Goal: Task Accomplishment & Management: Manage account settings

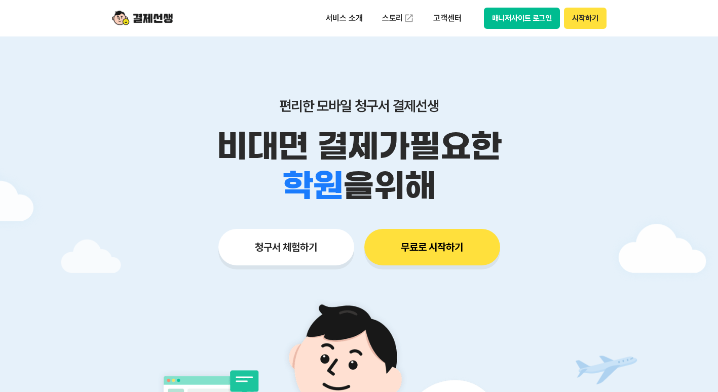
click at [539, 14] on button "매니저사이트 로그인" at bounding box center [522, 18] width 77 height 21
click at [503, 17] on button "매니저사이트 로그인" at bounding box center [522, 18] width 77 height 21
click at [533, 22] on button "매니저사이트 로그인" at bounding box center [522, 18] width 77 height 21
